Goal: Entertainment & Leisure: Consume media (video, audio)

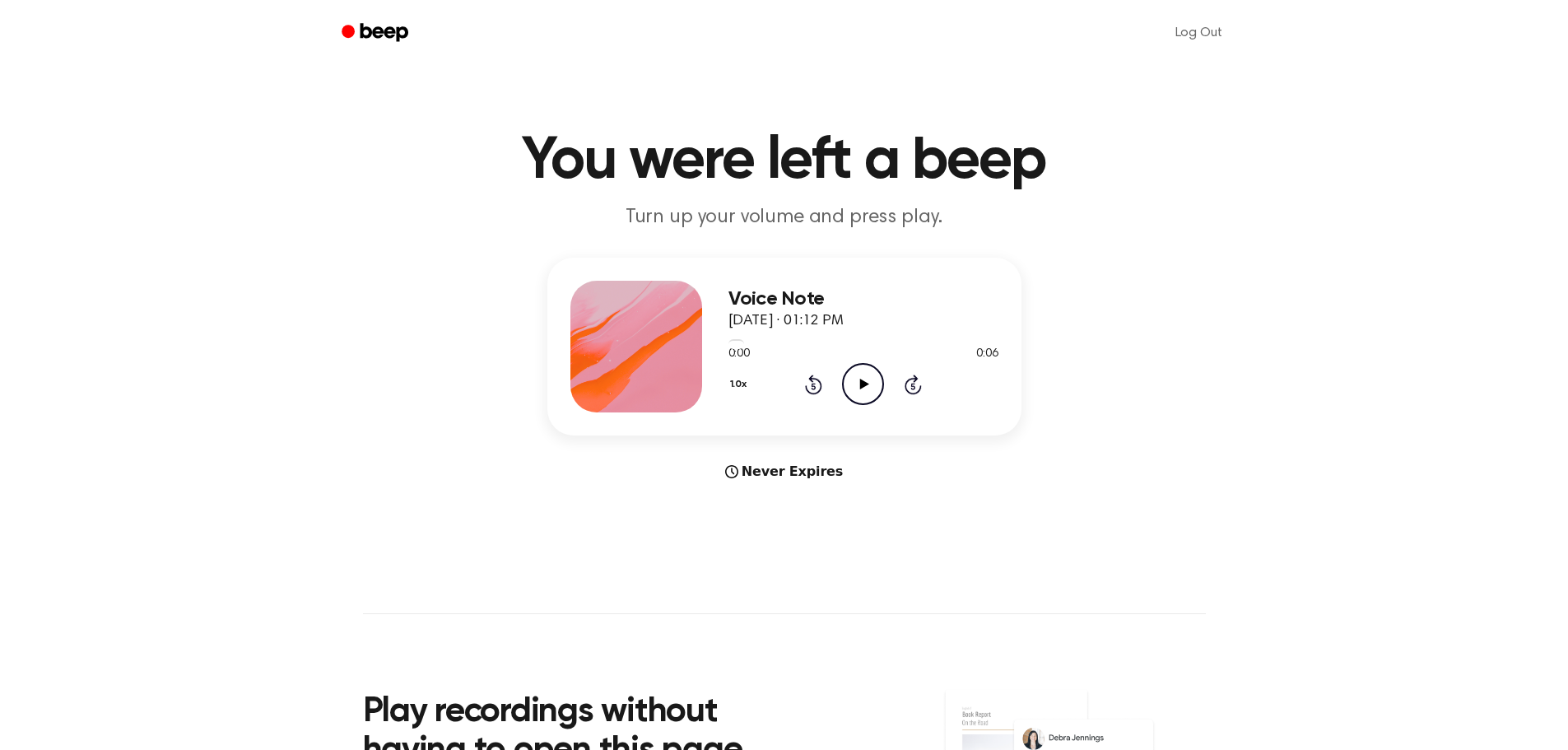
click at [858, 386] on icon "Play Audio" at bounding box center [863, 384] width 42 height 42
click at [863, 395] on icon "Play Audio" at bounding box center [863, 384] width 42 height 42
click at [852, 386] on icon "Play Audio" at bounding box center [863, 384] width 42 height 42
click at [859, 385] on icon "Play Audio" at bounding box center [863, 384] width 42 height 42
click at [861, 378] on icon "Play Audio" at bounding box center [863, 384] width 42 height 42
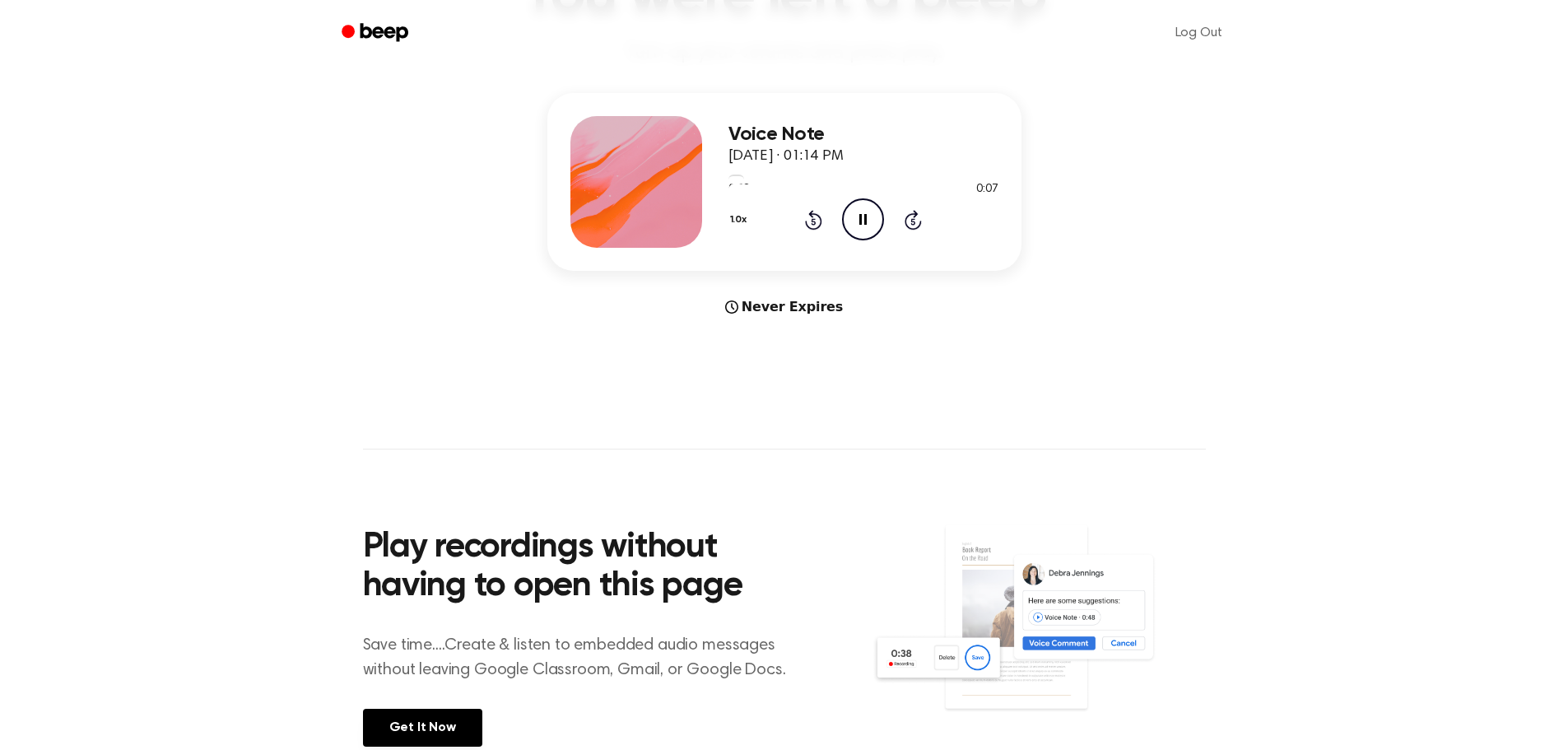
scroll to position [247, 0]
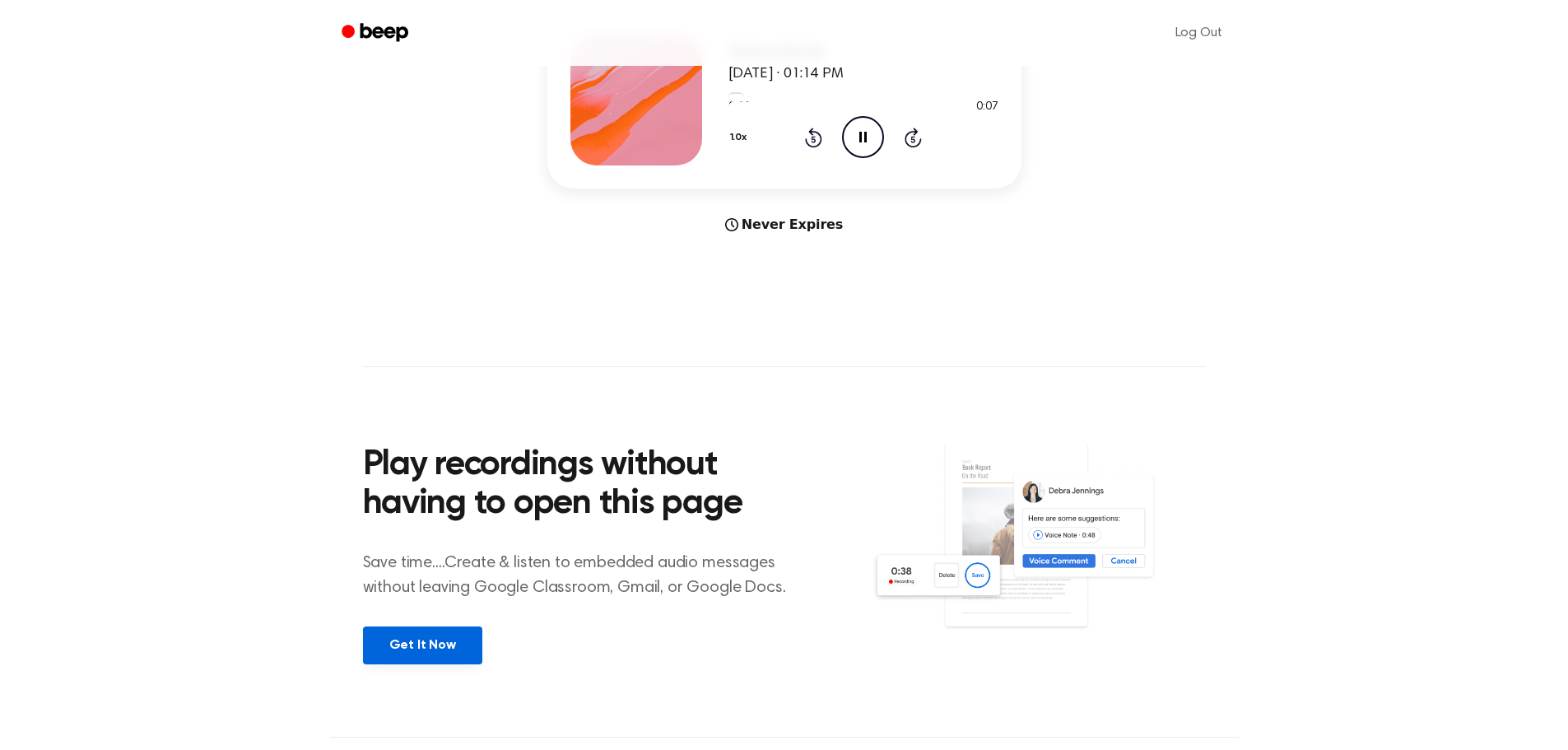
click at [450, 649] on link "Get It Now" at bounding box center [422, 645] width 119 height 38
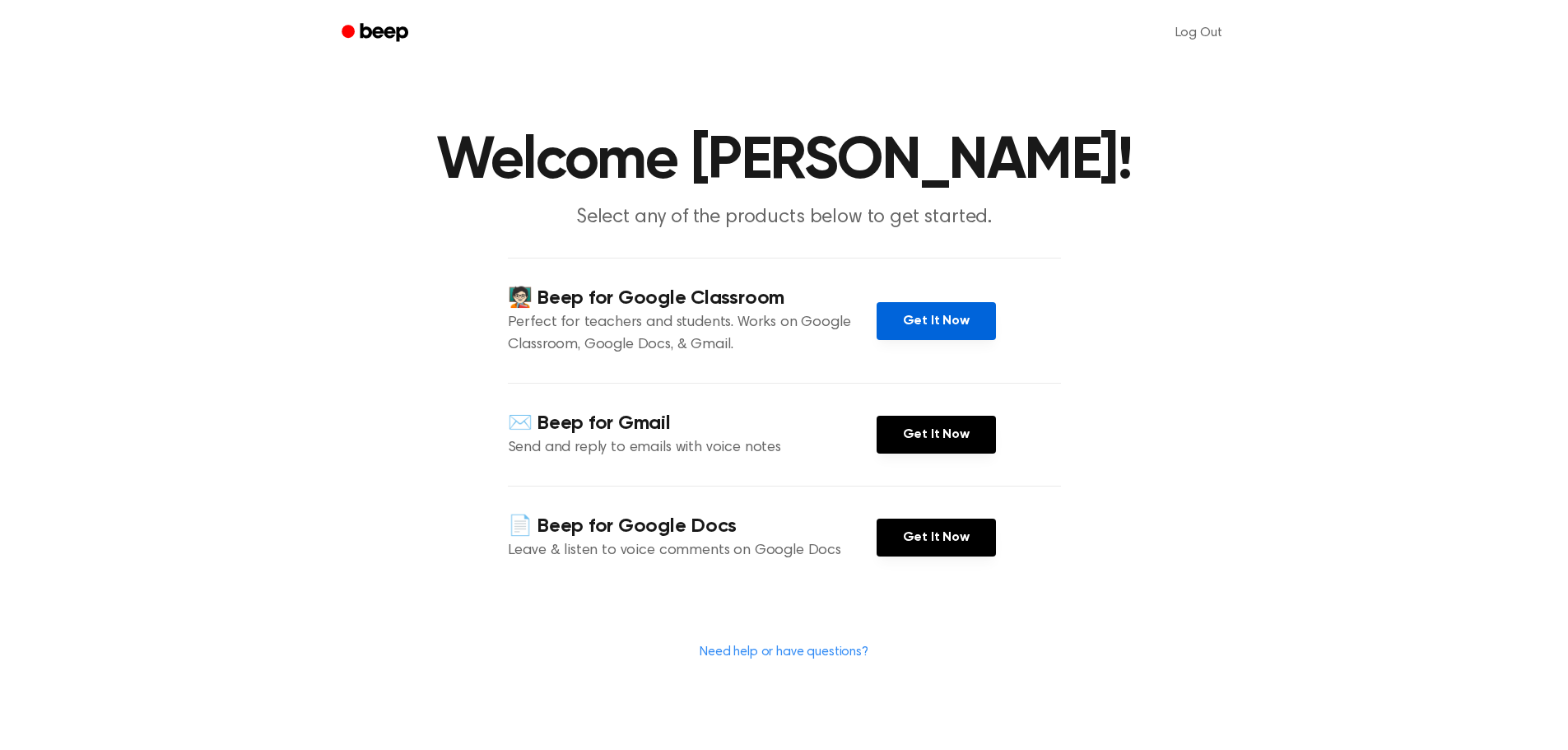
click at [899, 317] on link "Get It Now" at bounding box center [936, 321] width 119 height 38
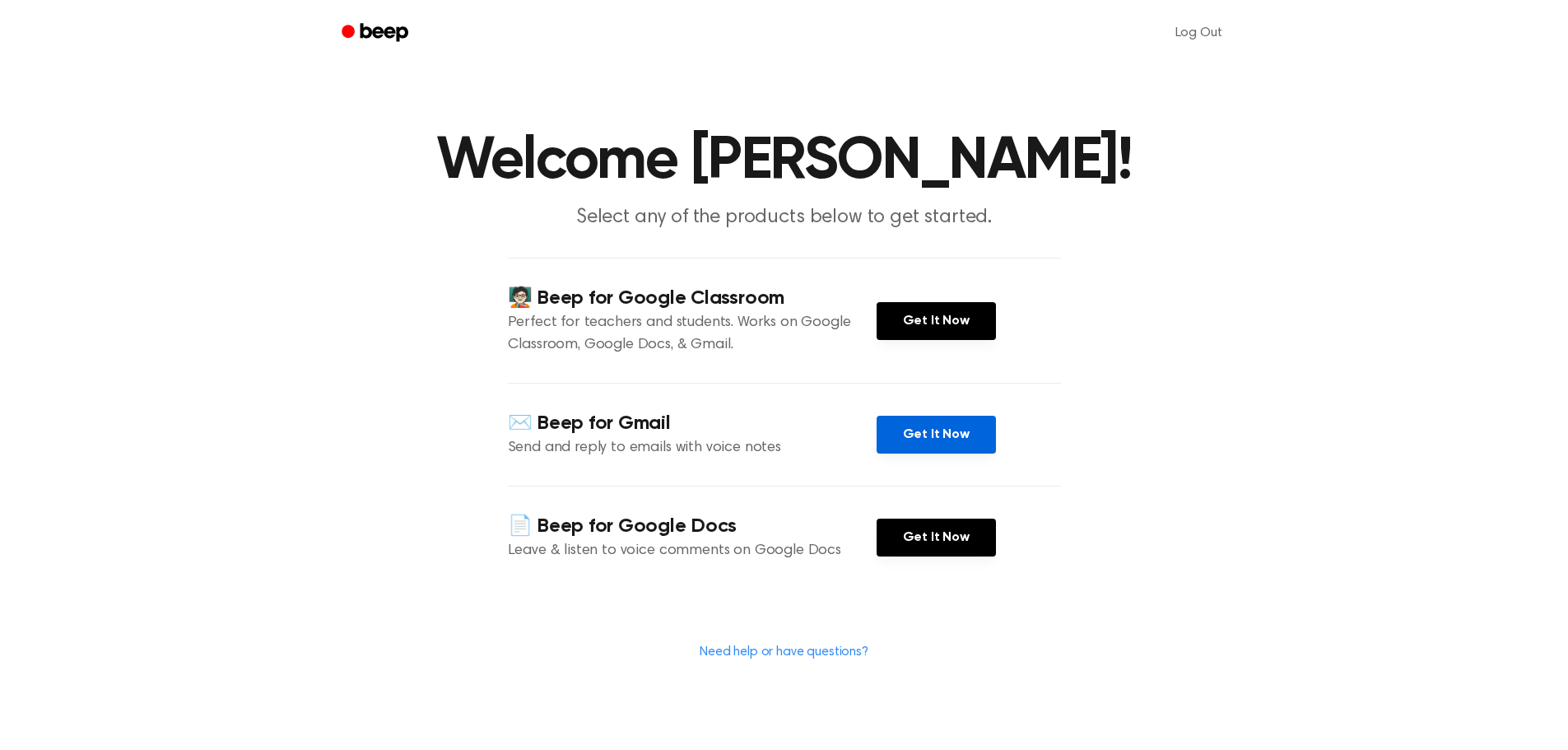
click at [896, 446] on link "Get It Now" at bounding box center [936, 435] width 119 height 38
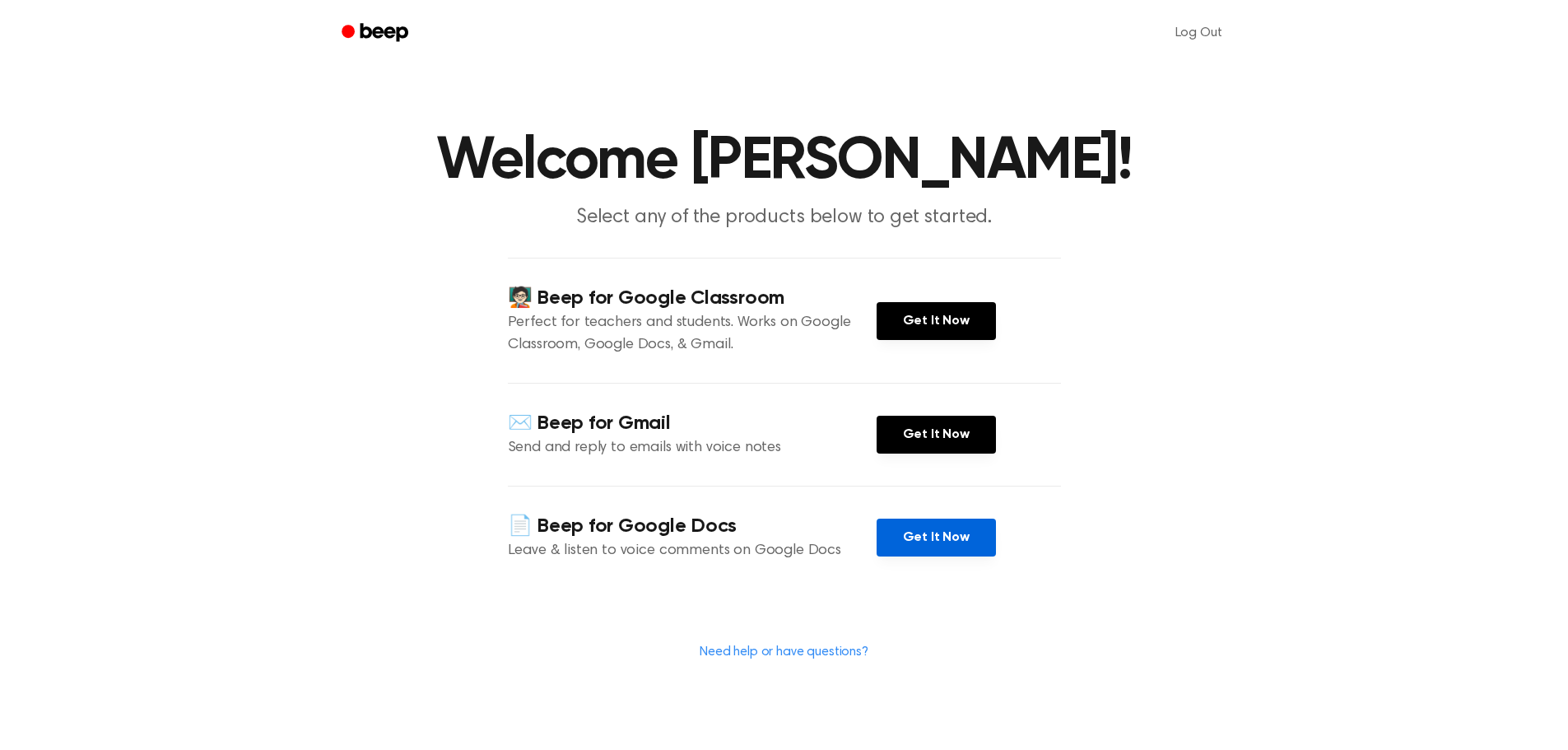
click at [928, 546] on link "Get It Now" at bounding box center [936, 537] width 119 height 38
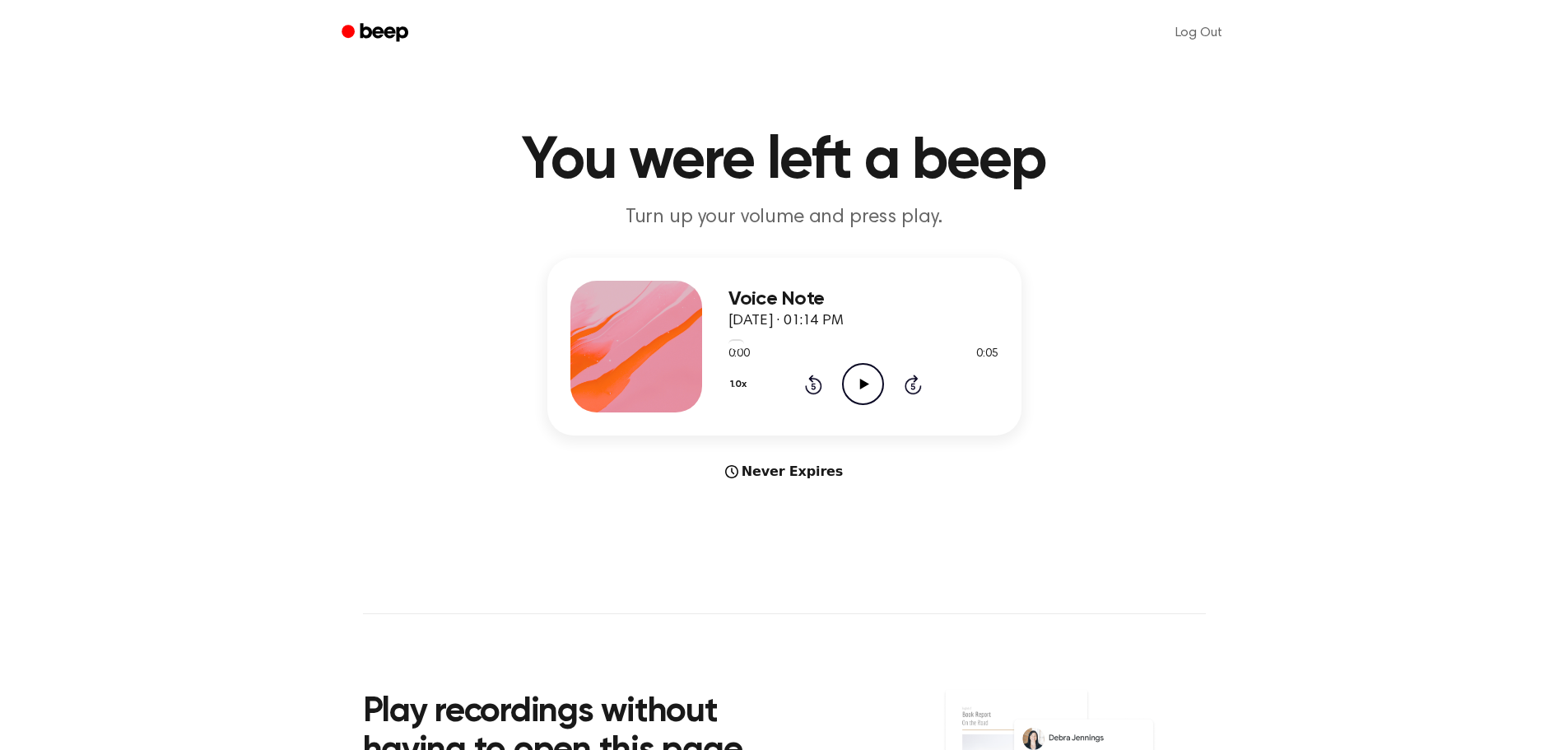
click at [867, 382] on icon "Play Audio" at bounding box center [863, 384] width 42 height 42
click at [870, 385] on icon "Play Audio" at bounding box center [863, 384] width 42 height 42
click at [855, 386] on icon "Play Audio" at bounding box center [863, 384] width 42 height 42
click at [857, 382] on icon "Play Audio" at bounding box center [863, 384] width 42 height 42
click at [860, 378] on icon "Play Audio" at bounding box center [863, 384] width 42 height 42
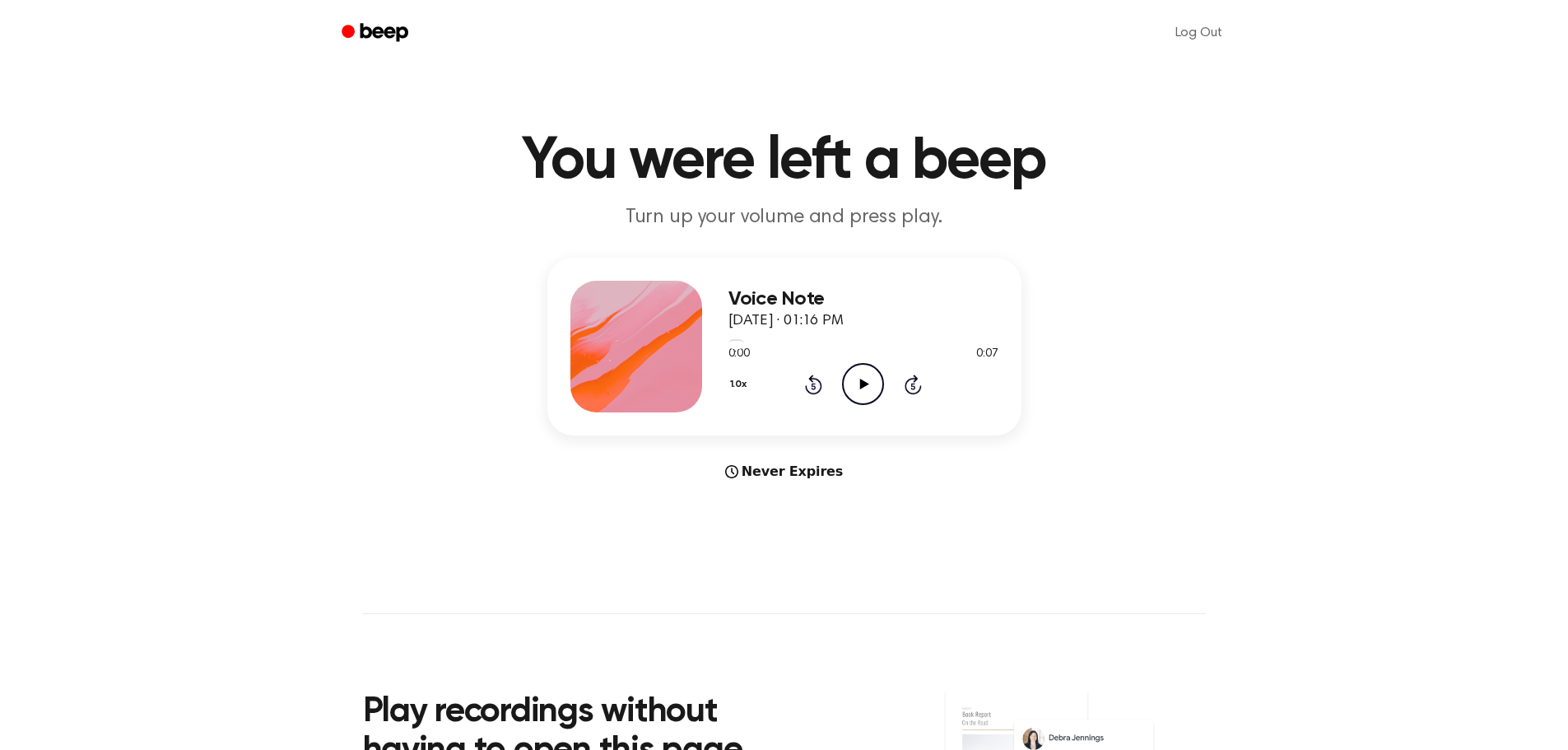
click at [880, 387] on icon "Play Audio" at bounding box center [863, 384] width 42 height 42
click at [865, 381] on icon "Play Audio" at bounding box center [863, 384] width 42 height 42
click at [854, 379] on icon "Play Audio" at bounding box center [863, 384] width 42 height 42
click at [874, 375] on icon "Play Audio" at bounding box center [863, 384] width 42 height 42
click at [854, 372] on icon "Play Audio" at bounding box center [863, 384] width 42 height 42
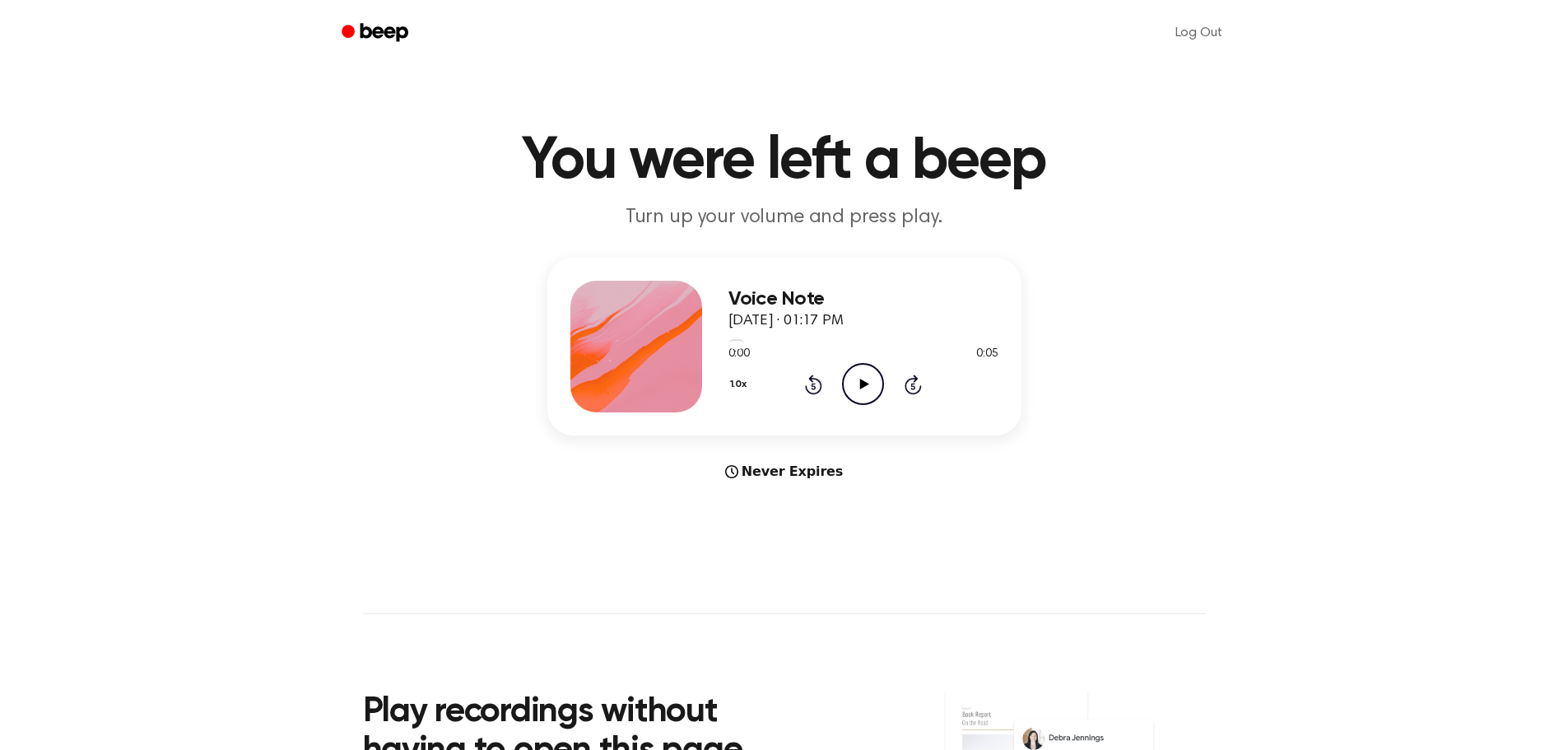
click at [859, 387] on icon "Play Audio" at bounding box center [863, 384] width 42 height 42
click at [859, 383] on icon "Play Audio" at bounding box center [863, 384] width 42 height 42
click at [860, 384] on icon at bounding box center [865, 384] width 9 height 10
click at [874, 387] on icon "Play Audio" at bounding box center [863, 384] width 42 height 42
click at [864, 380] on icon "Play Audio" at bounding box center [863, 384] width 42 height 42
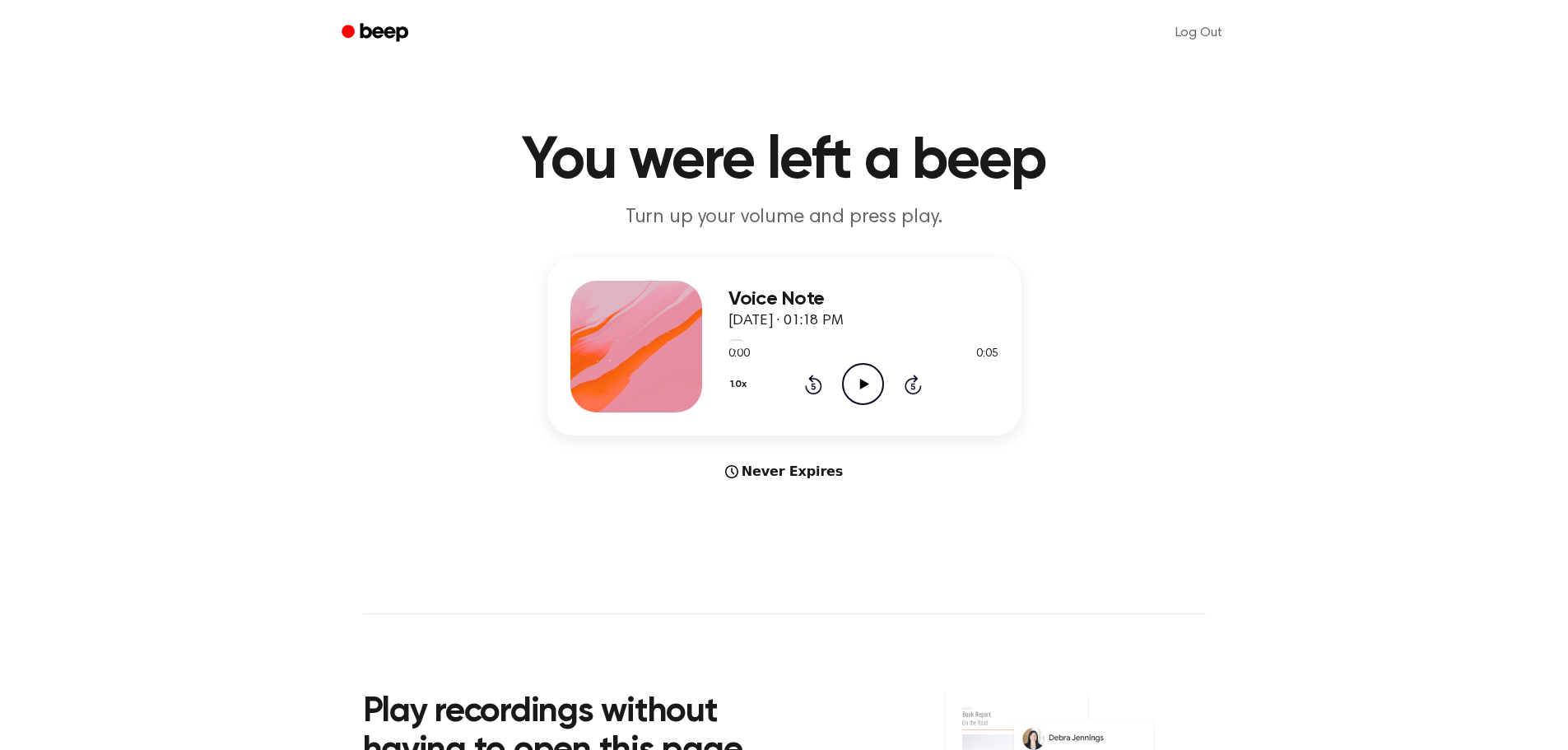
click at [872, 369] on icon "Play Audio" at bounding box center [863, 384] width 42 height 42
click at [871, 373] on icon "Play Audio" at bounding box center [863, 384] width 42 height 42
click at [863, 375] on icon "Play Audio" at bounding box center [863, 384] width 42 height 42
click at [870, 388] on icon "Play Audio" at bounding box center [863, 384] width 42 height 42
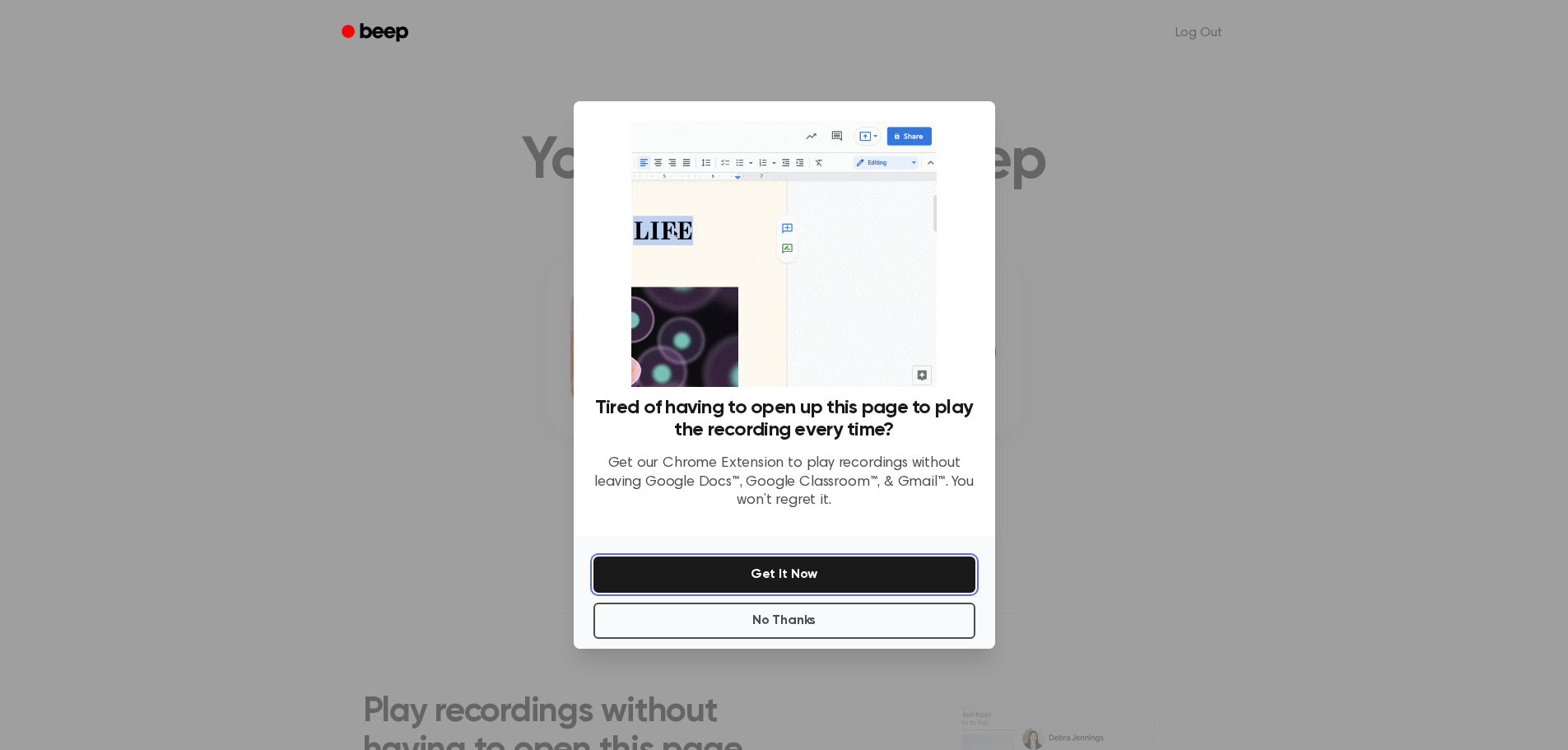
click at [811, 571] on button "Get It Now" at bounding box center [784, 574] width 382 height 36
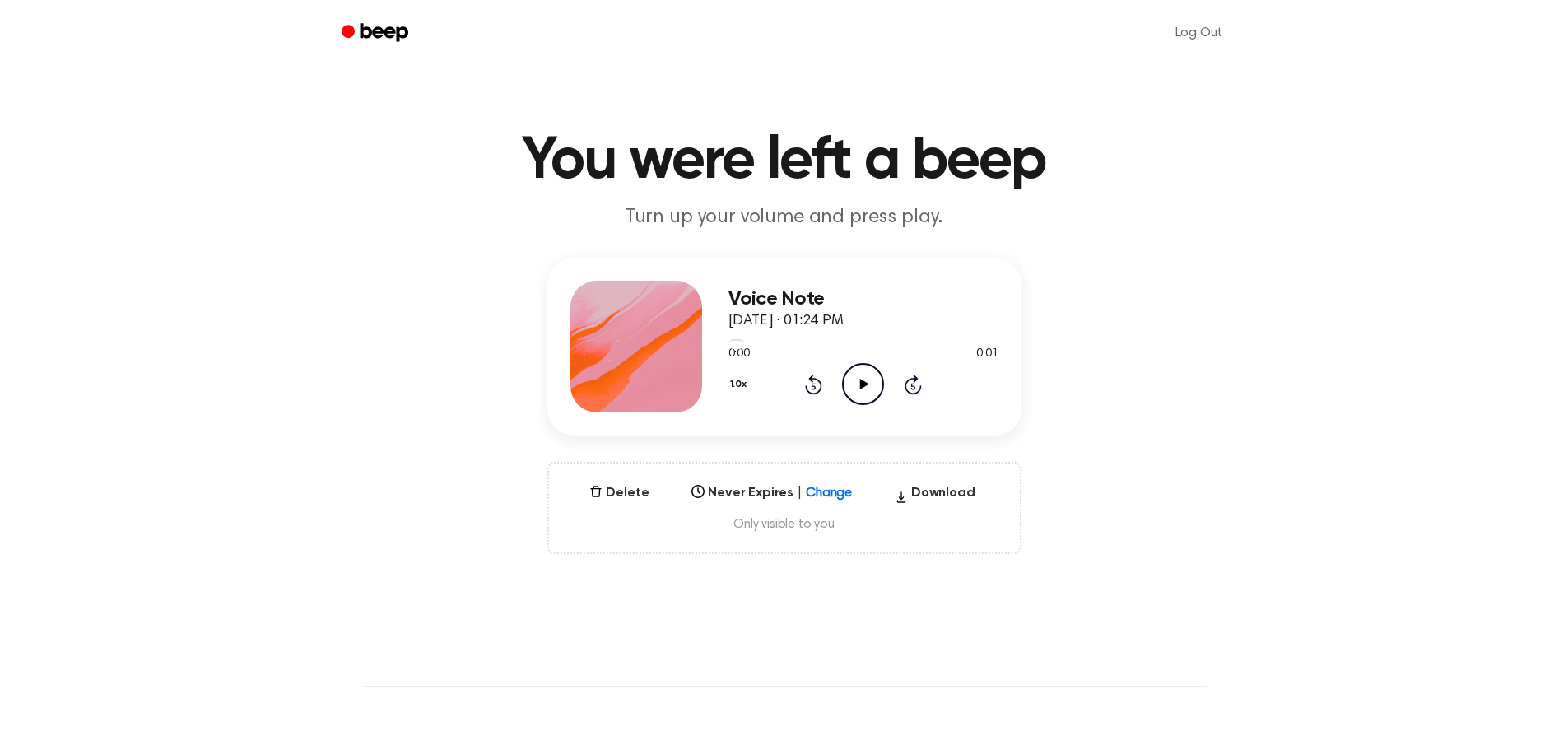
click at [864, 381] on icon "Play Audio" at bounding box center [863, 384] width 42 height 42
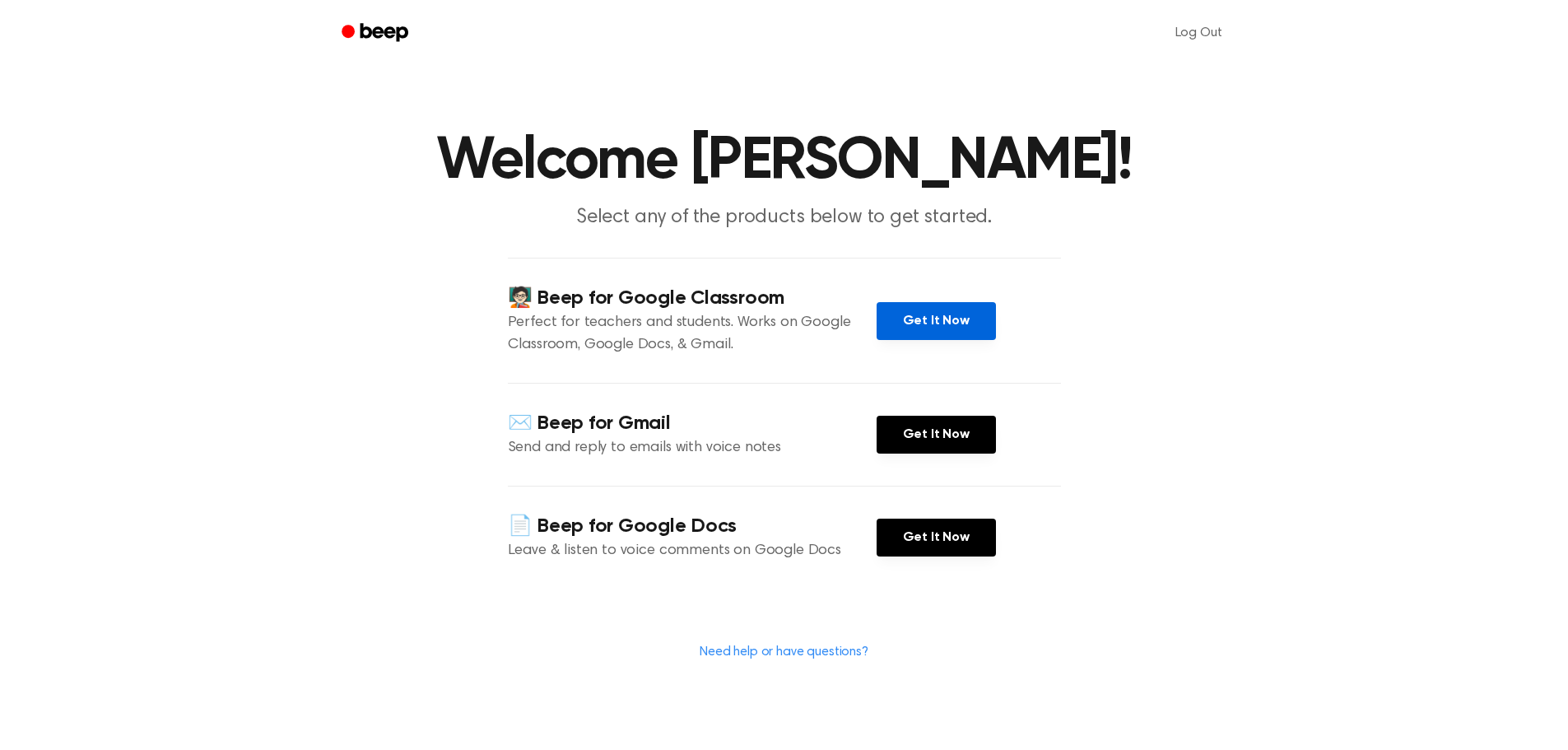
click at [932, 307] on link "Get It Now" at bounding box center [936, 321] width 119 height 38
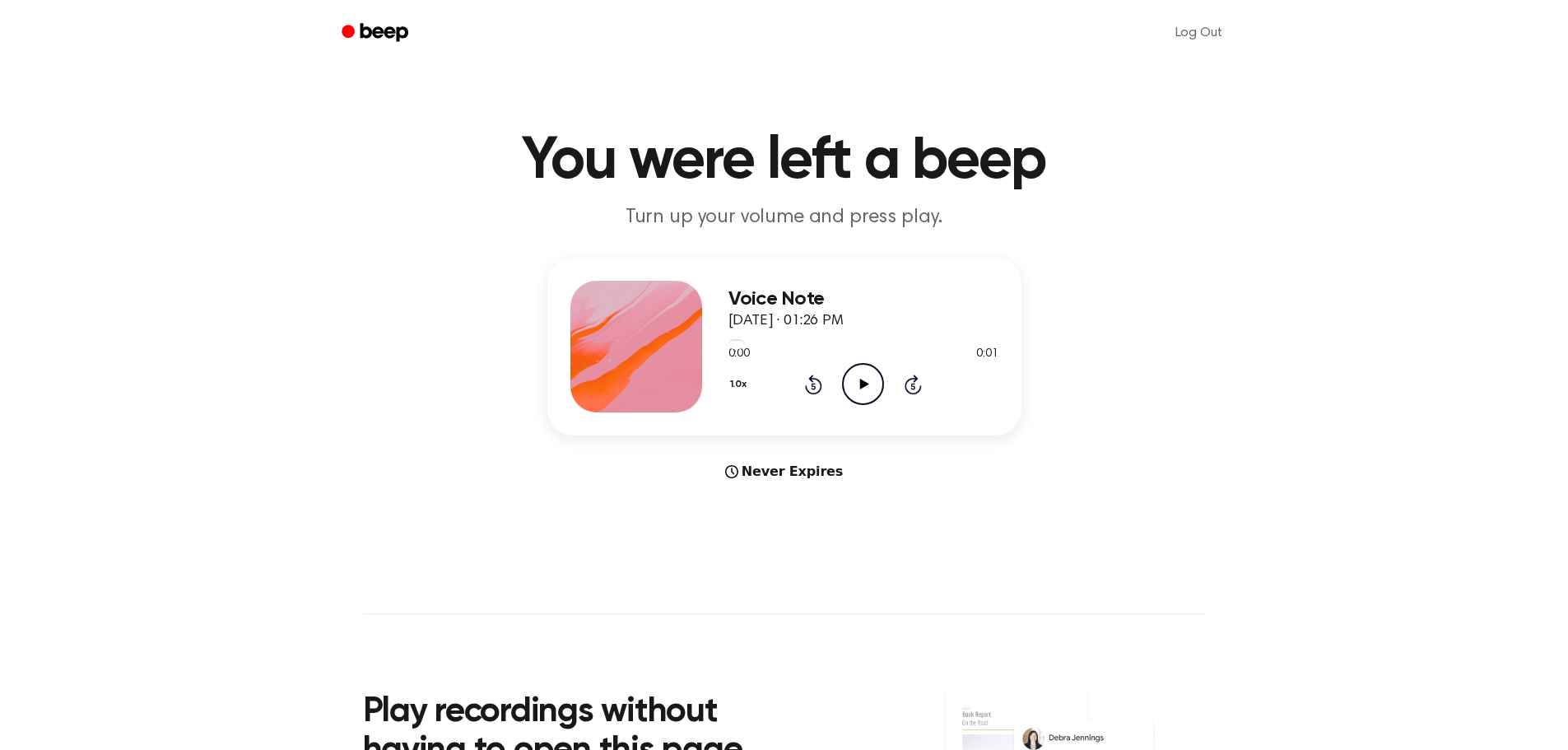
click at [861, 381] on icon at bounding box center [865, 384] width 9 height 10
click at [858, 393] on icon "Play Audio" at bounding box center [863, 384] width 42 height 42
click at [865, 387] on icon "Play Audio" at bounding box center [863, 384] width 42 height 42
click at [861, 372] on icon "Play Audio" at bounding box center [863, 384] width 42 height 42
click at [869, 386] on icon "Play Audio" at bounding box center [863, 384] width 42 height 42
